Goal: Transaction & Acquisition: Book appointment/travel/reservation

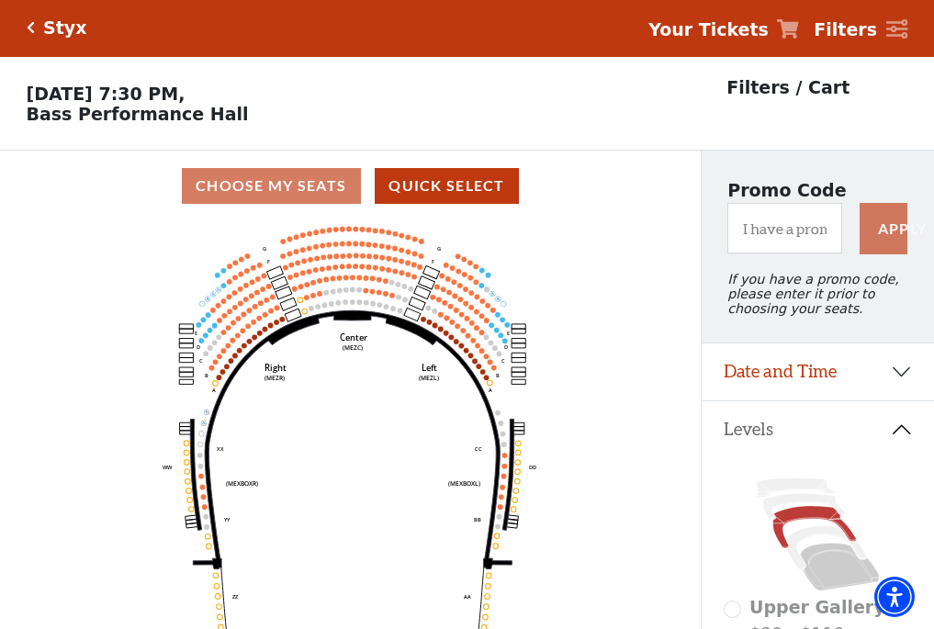
scroll to position [85, 0]
